Goal: Navigation & Orientation: Find specific page/section

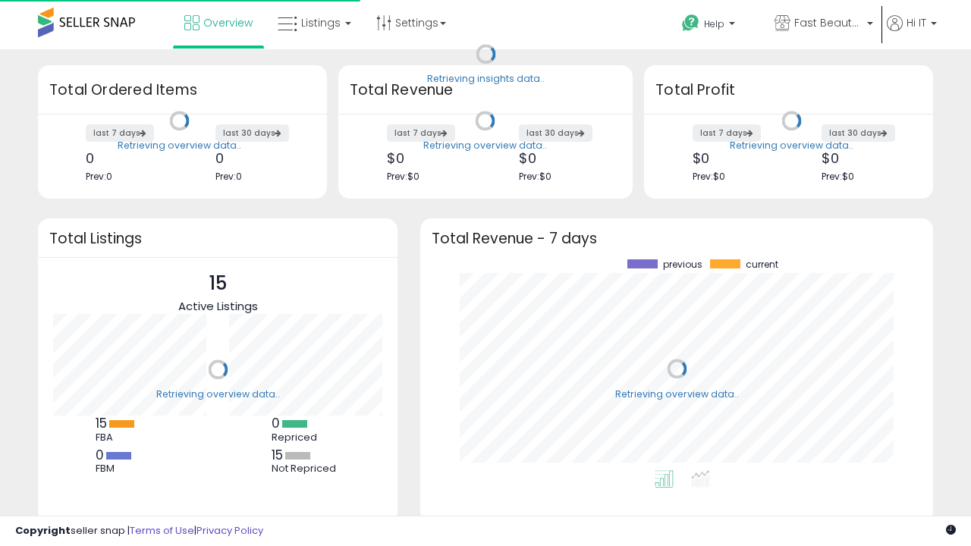
scroll to position [211, 482]
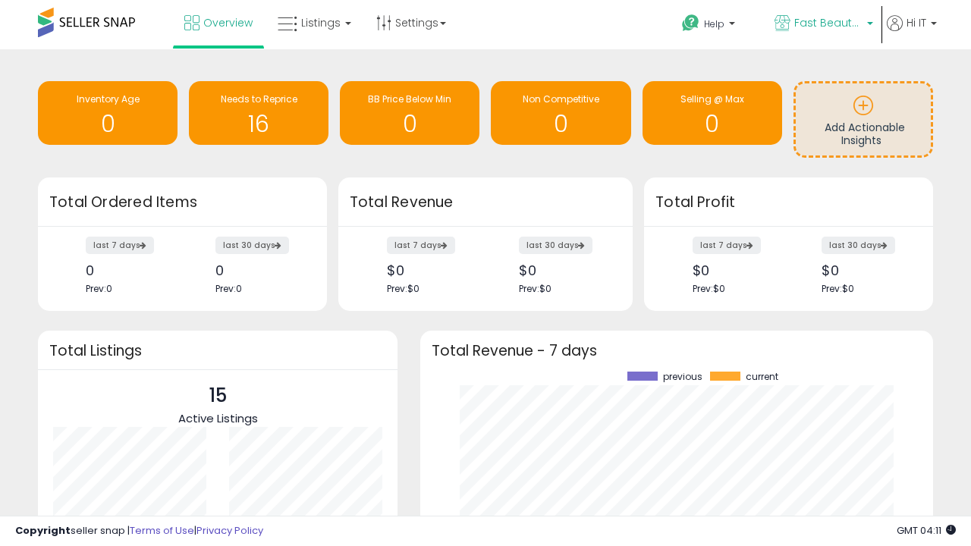
click at [822, 24] on span "Fast Beauty ([GEOGRAPHIC_DATA])" at bounding box center [828, 22] width 68 height 15
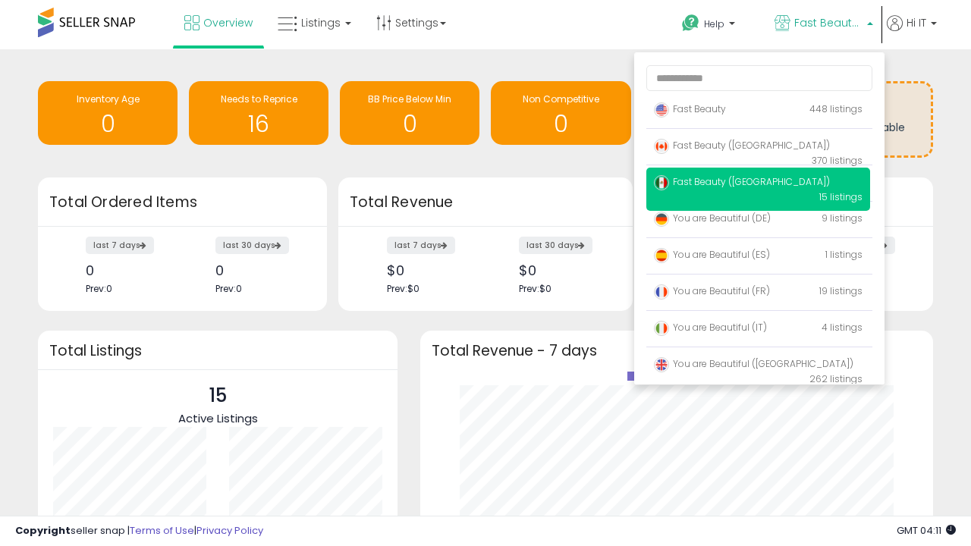
click at [758, 148] on span "Fast Beauty ([GEOGRAPHIC_DATA])" at bounding box center [742, 145] width 176 height 13
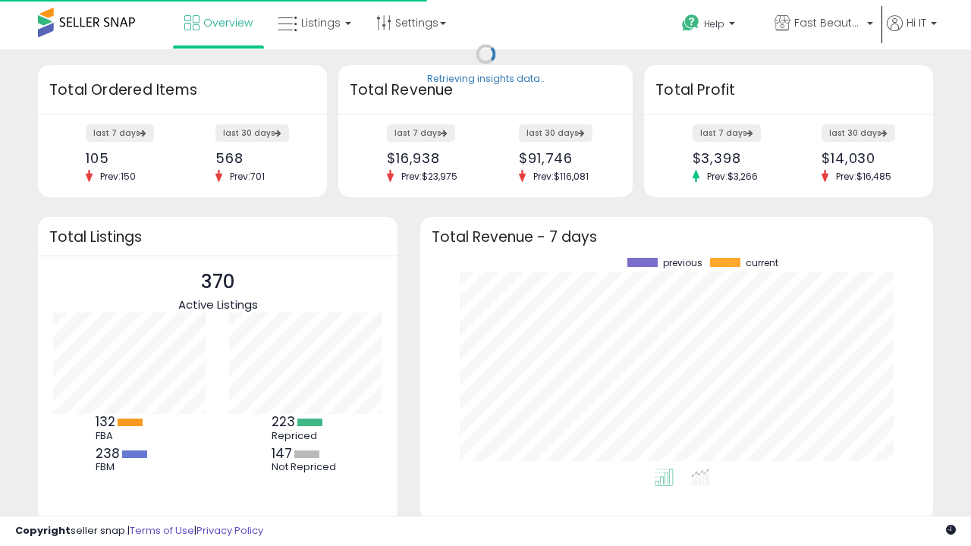
scroll to position [211, 482]
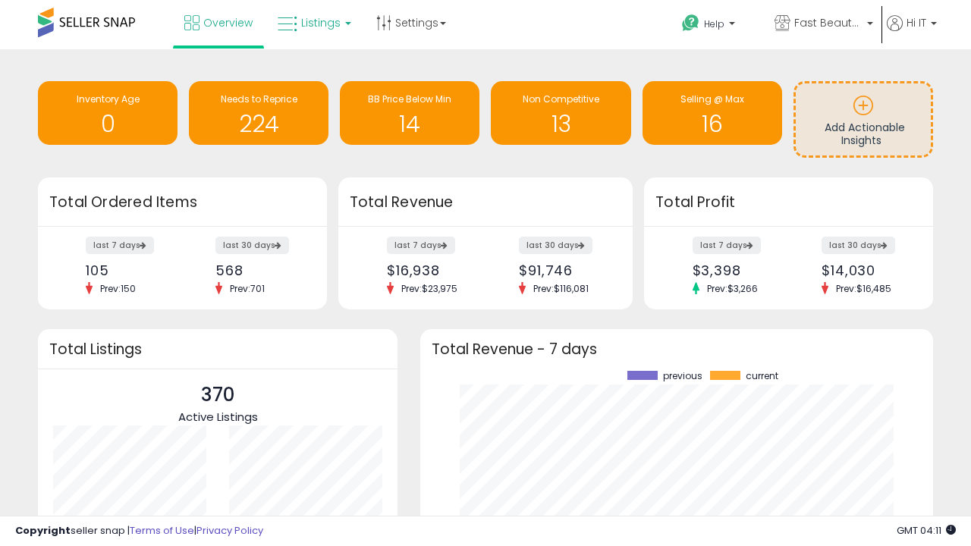
click at [312, 23] on span "Listings" at bounding box center [320, 22] width 39 height 15
